Goal: Task Accomplishment & Management: Use online tool/utility

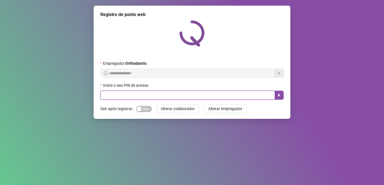
click at [136, 100] on input "text" at bounding box center [187, 95] width 175 height 9
type input "*****"
click at [275, 94] on input "*****" at bounding box center [187, 95] width 175 height 9
click at [277, 95] on button "button" at bounding box center [279, 95] width 9 height 9
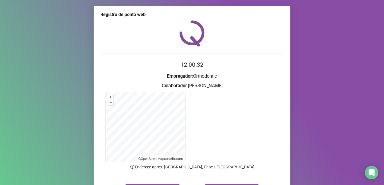
scroll to position [35, 0]
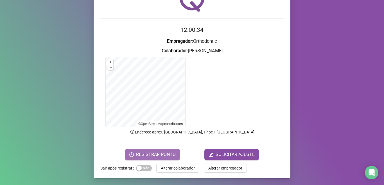
click at [160, 153] on span "REGISTRAR PONTO" at bounding box center [156, 154] width 40 height 7
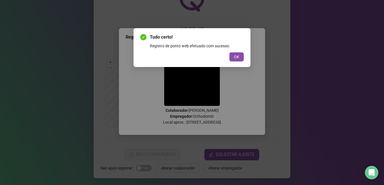
click at [240, 59] on button "OK" at bounding box center [237, 56] width 14 height 9
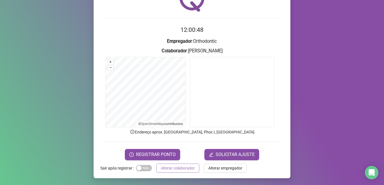
click at [169, 165] on span "Alterar colaborador" at bounding box center [178, 168] width 34 height 6
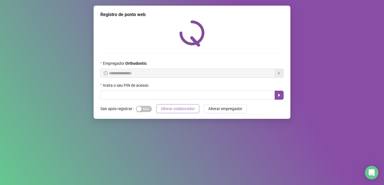
scroll to position [0, 0]
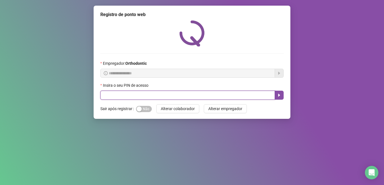
click at [124, 91] on input "text" at bounding box center [187, 95] width 175 height 9
type input "*****"
click at [279, 96] on icon "caret-right" at bounding box center [280, 95] width 2 height 3
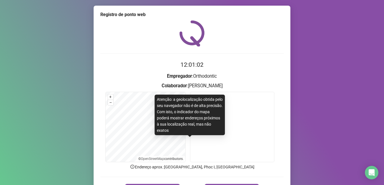
scroll to position [28, 0]
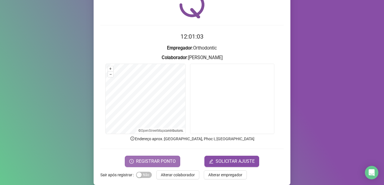
click at [138, 160] on span "REGISTRAR PONTO" at bounding box center [156, 161] width 40 height 7
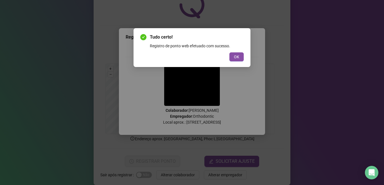
click at [239, 55] on span "OK" at bounding box center [236, 57] width 5 height 6
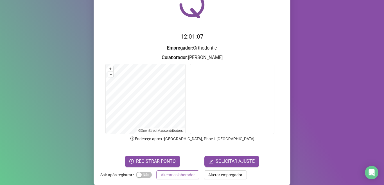
click at [168, 177] on span "Alterar colaborador" at bounding box center [178, 175] width 34 height 6
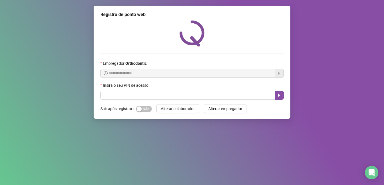
scroll to position [0, 0]
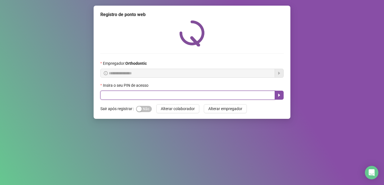
click at [170, 95] on input "text" at bounding box center [187, 95] width 175 height 9
type input "*****"
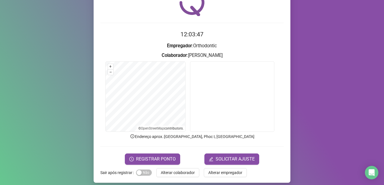
scroll to position [35, 0]
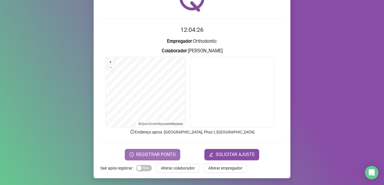
click at [154, 152] on span "REGISTRAR PONTO" at bounding box center [156, 154] width 40 height 7
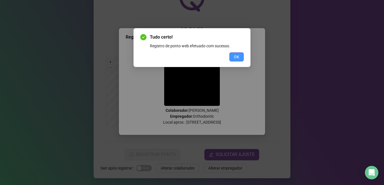
click at [235, 57] on span "OK" at bounding box center [236, 57] width 5 height 6
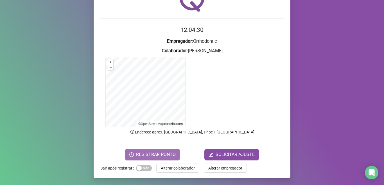
click at [169, 155] on span "REGISTRAR PONTO" at bounding box center [156, 154] width 40 height 7
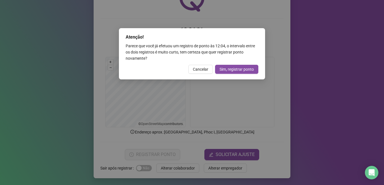
click at [200, 74] on div "Atenção! Parece que você já efetuou um registro de ponto às 12:04 , o intervalo…" at bounding box center [192, 53] width 146 height 51
click at [200, 71] on span "Cancelar" at bounding box center [200, 69] width 15 height 6
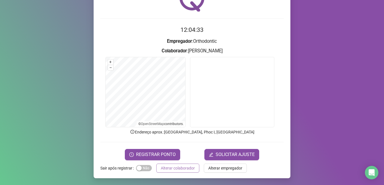
click at [183, 168] on span "Alterar colaborador" at bounding box center [178, 168] width 34 height 6
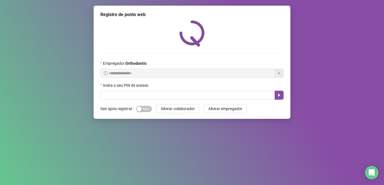
scroll to position [0, 0]
